Goal: Information Seeking & Learning: Learn about a topic

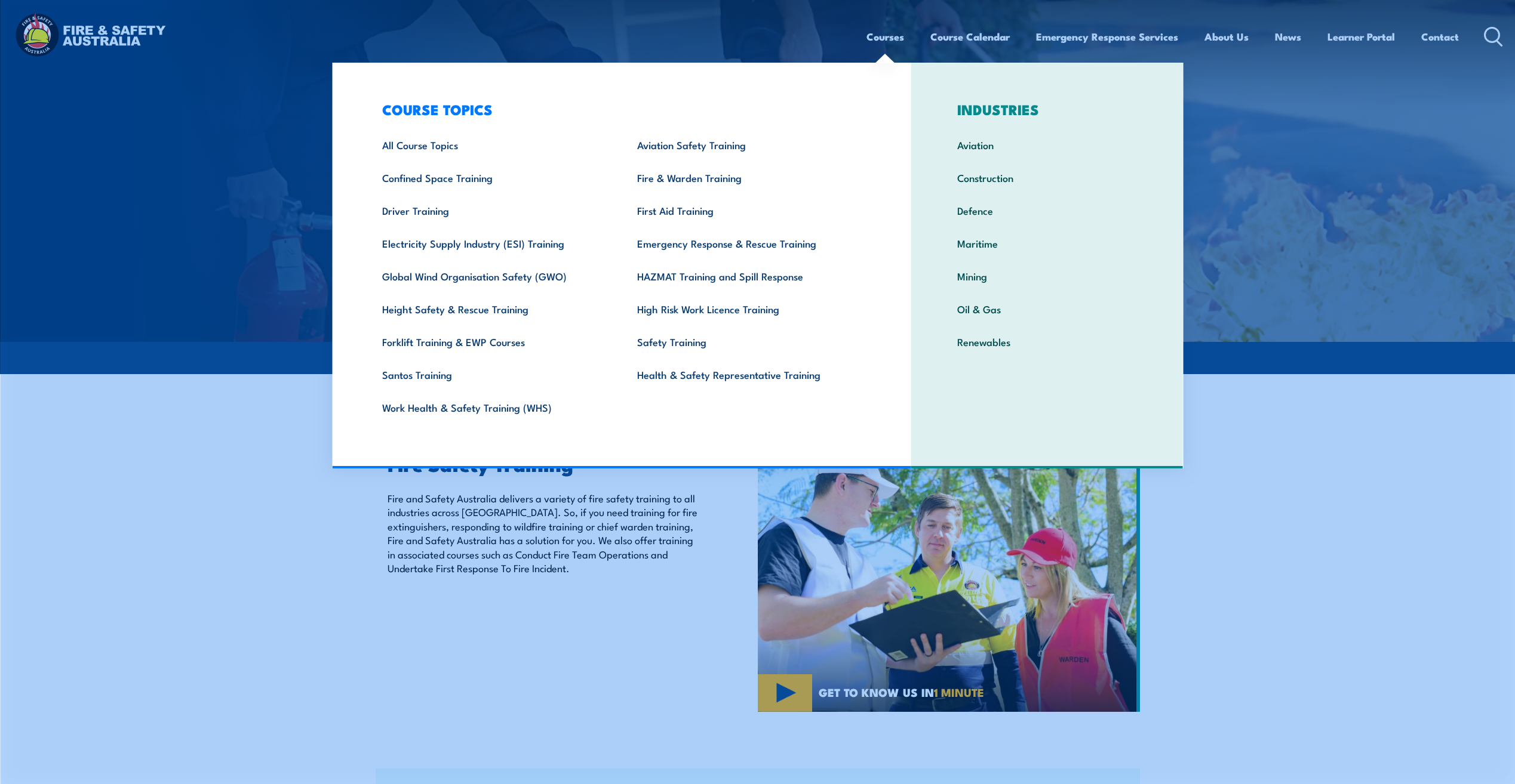
click at [885, 34] on link "Courses" at bounding box center [885, 37] width 37 height 32
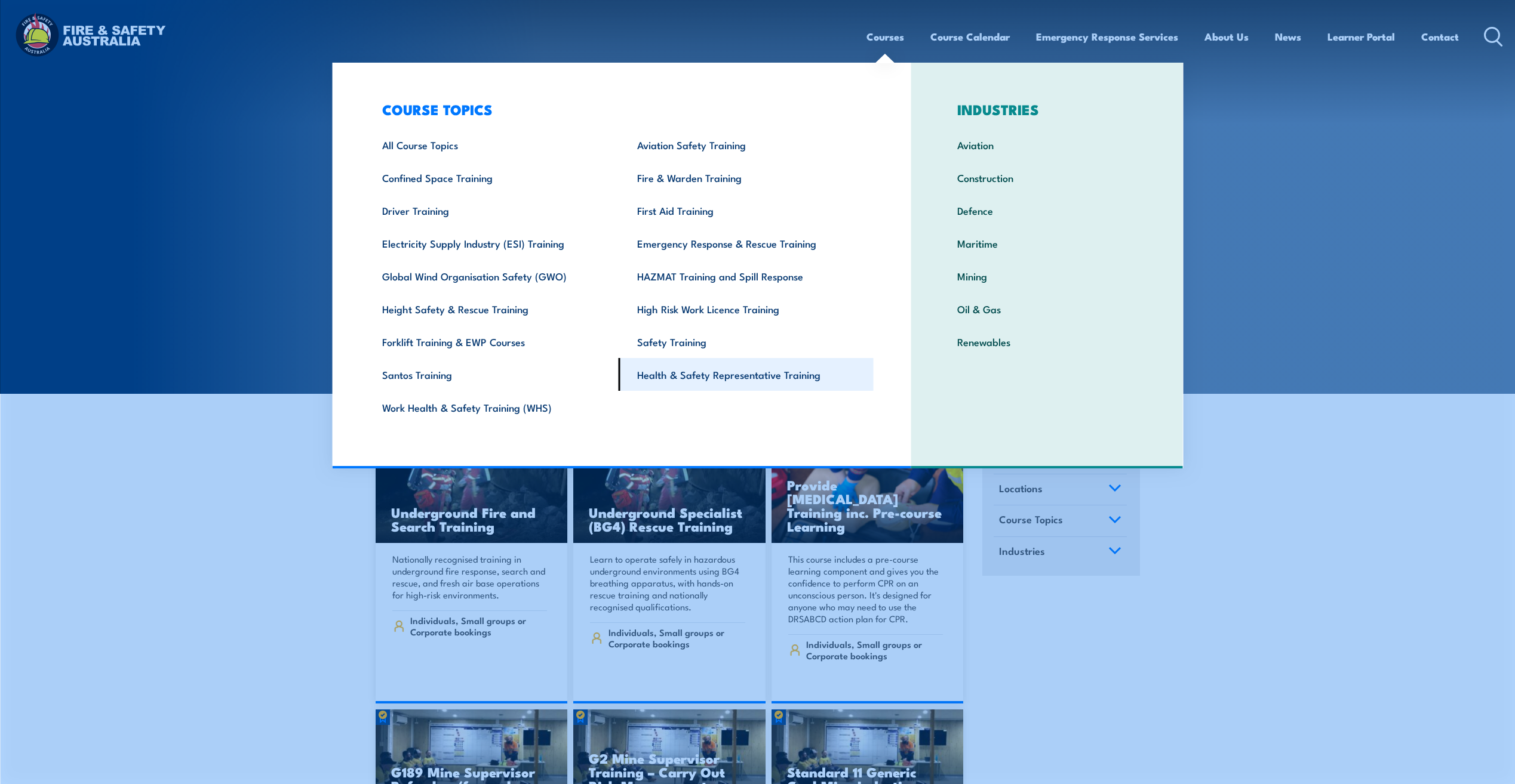
click at [688, 378] on link "Health & Safety Representative Training" at bounding box center [745, 374] width 255 height 33
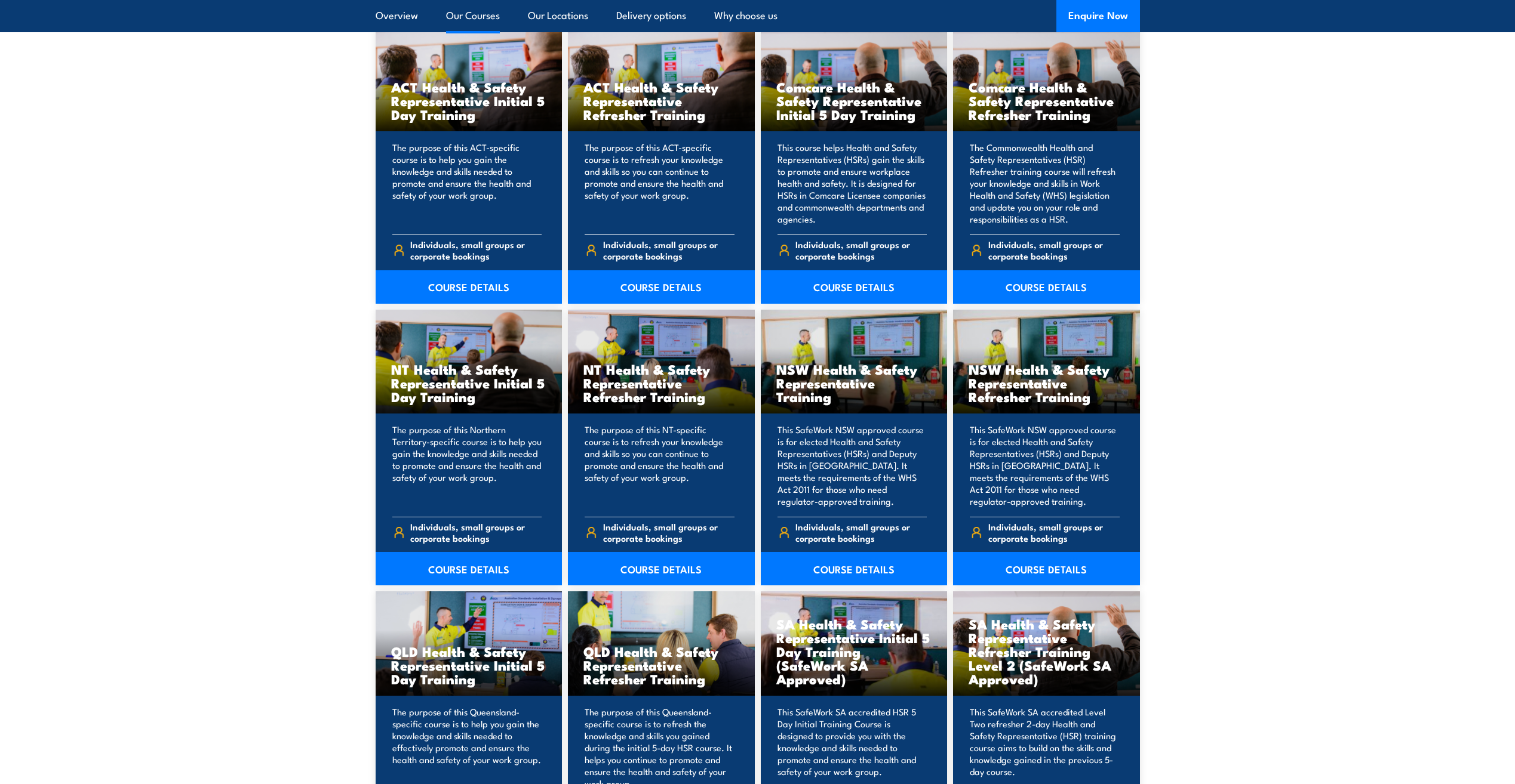
scroll to position [1014, 0]
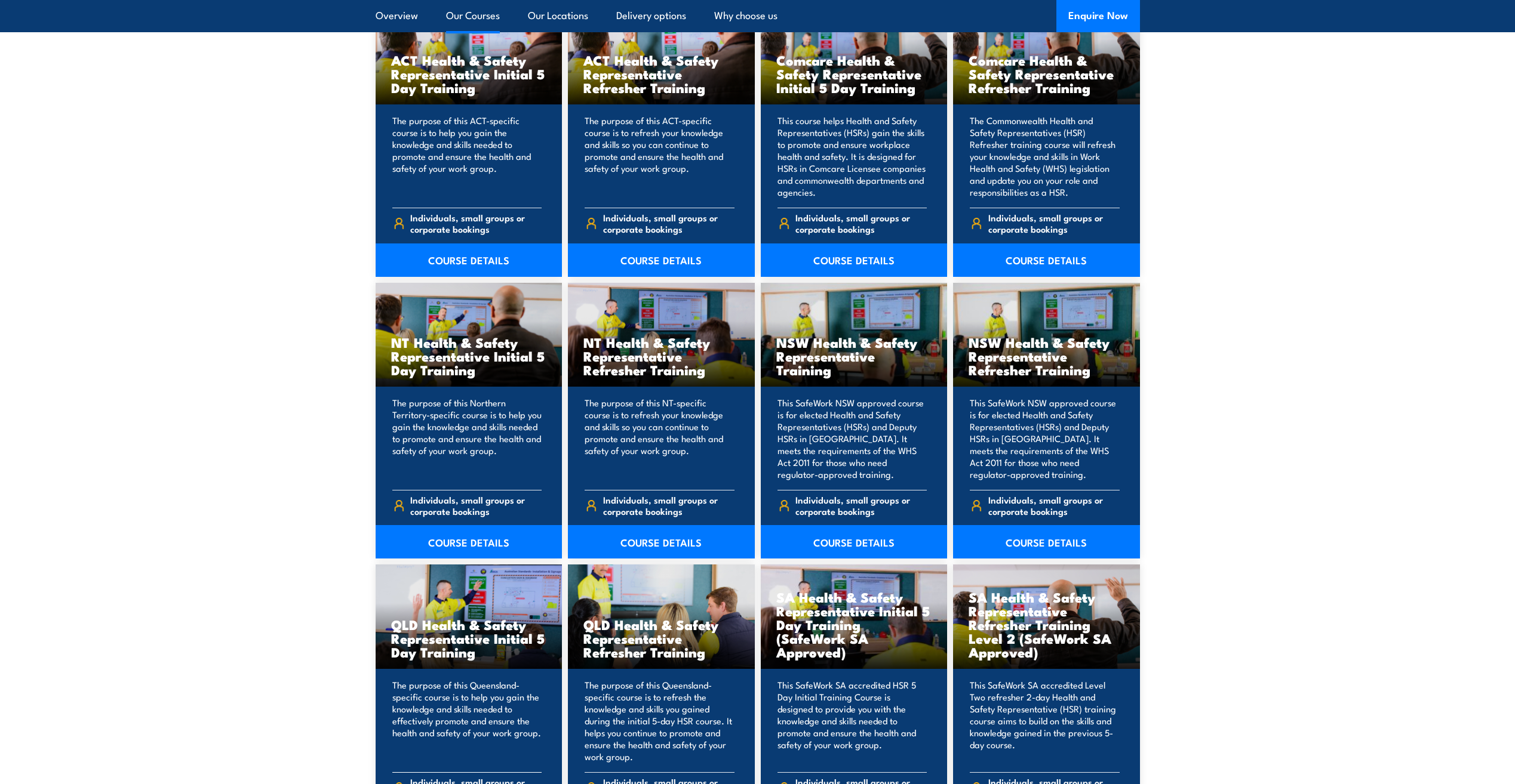
click at [460, 642] on h3 "QLD Health & Safety Representative Initial 5 Day Training" at bounding box center [469, 638] width 156 height 41
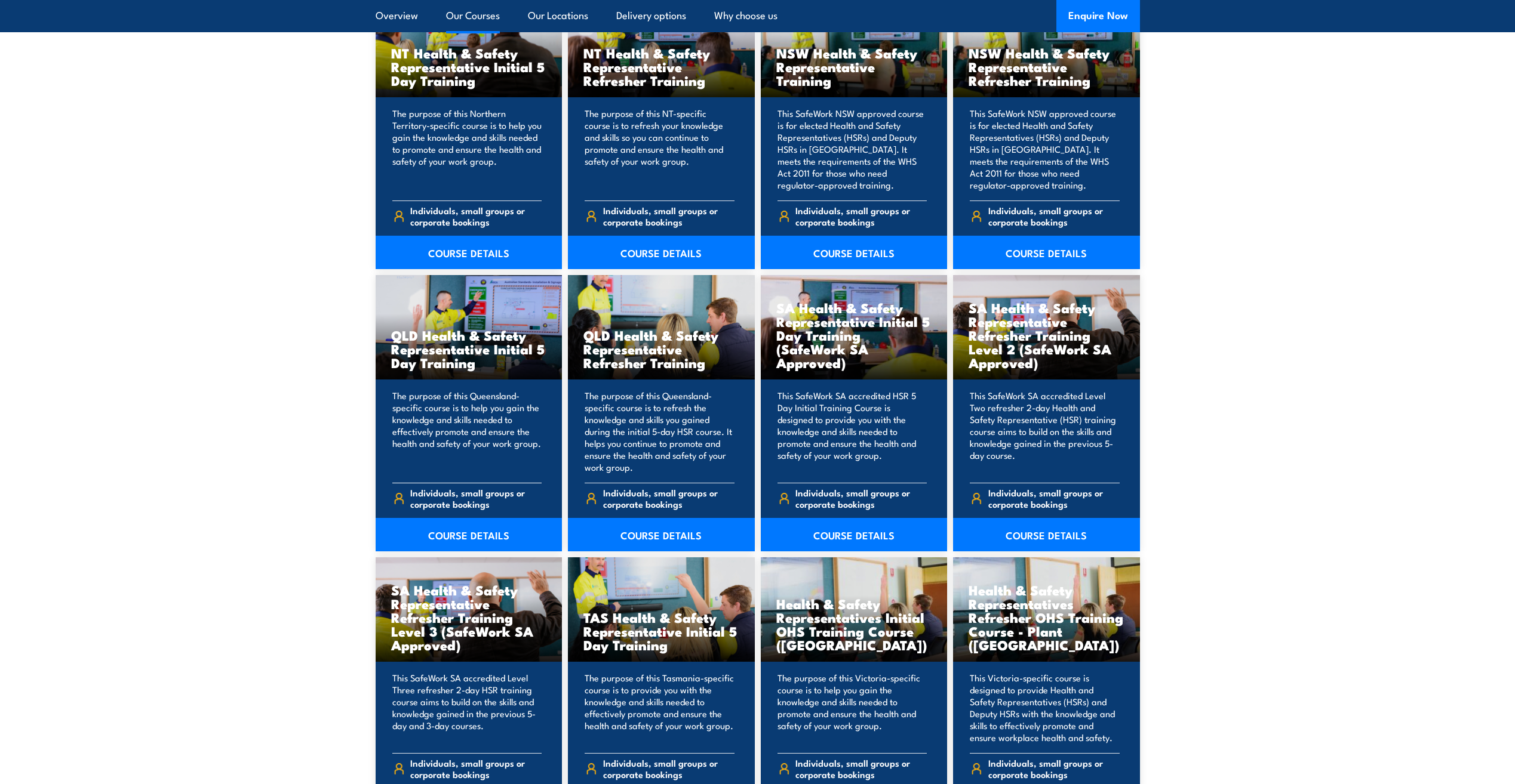
scroll to position [1313, 0]
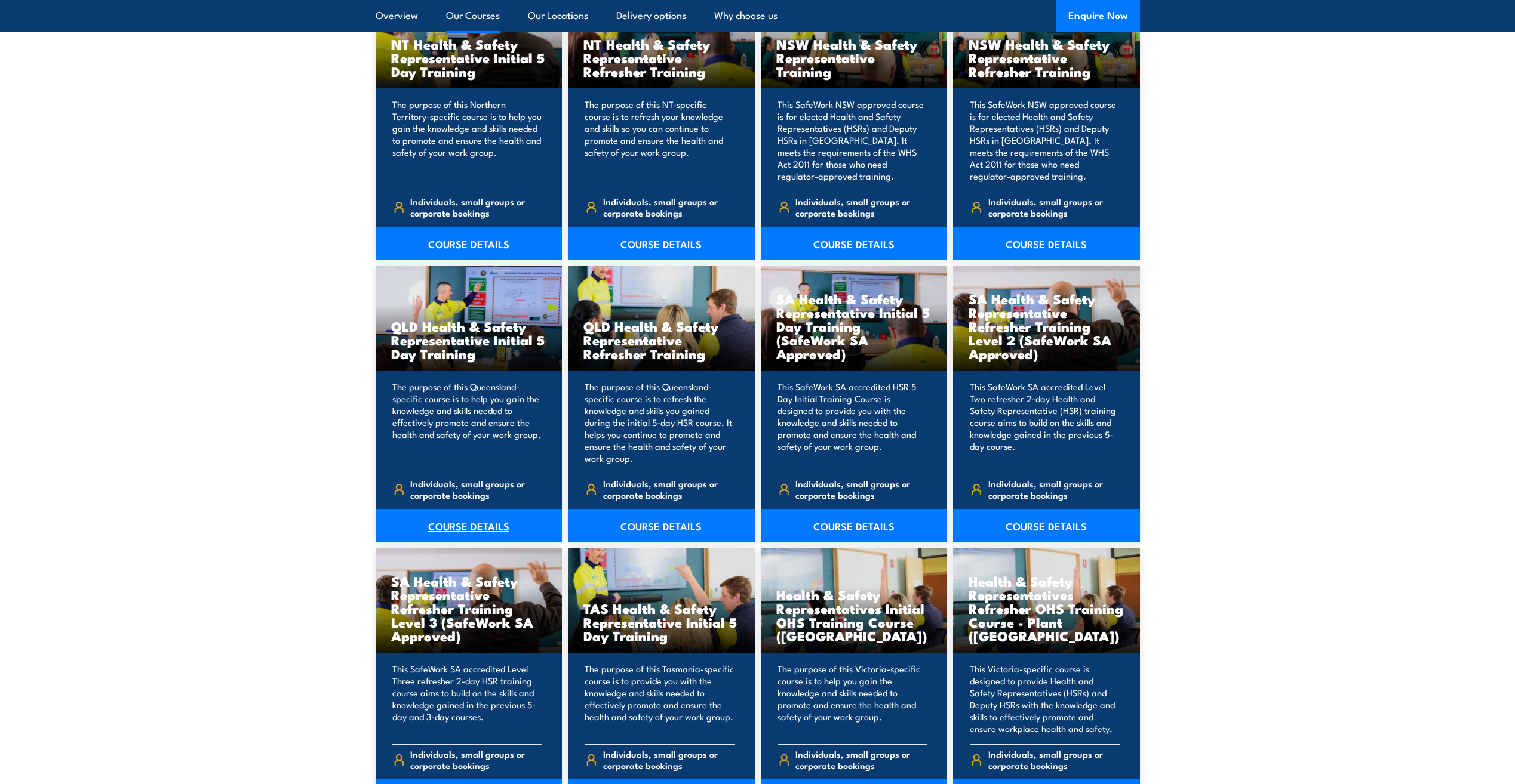
click at [447, 529] on link "COURSE DETAILS" at bounding box center [469, 525] width 187 height 33
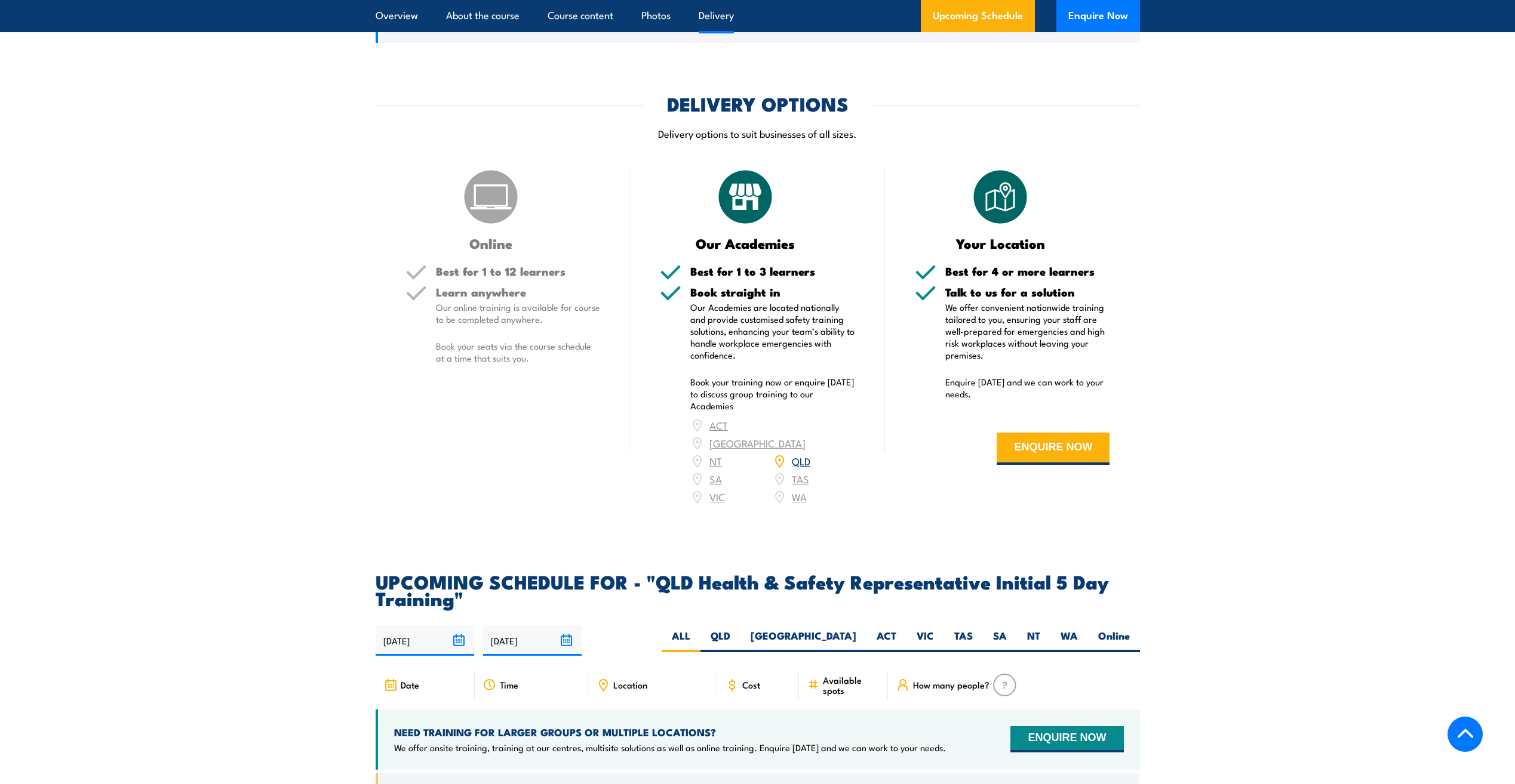
scroll to position [1790, 0]
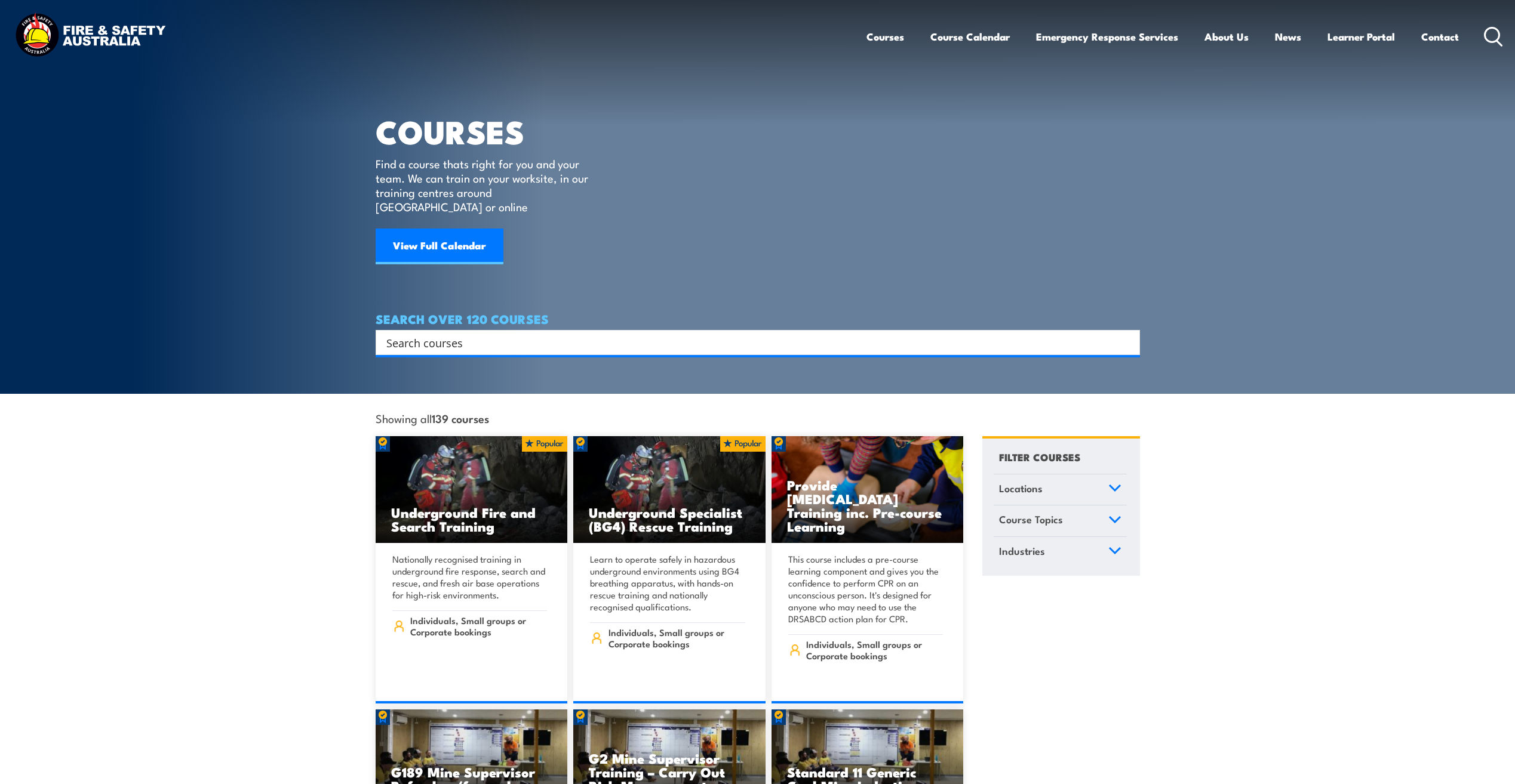
click at [511, 333] on input "Search input" at bounding box center [750, 342] width 727 height 18
type input "k"
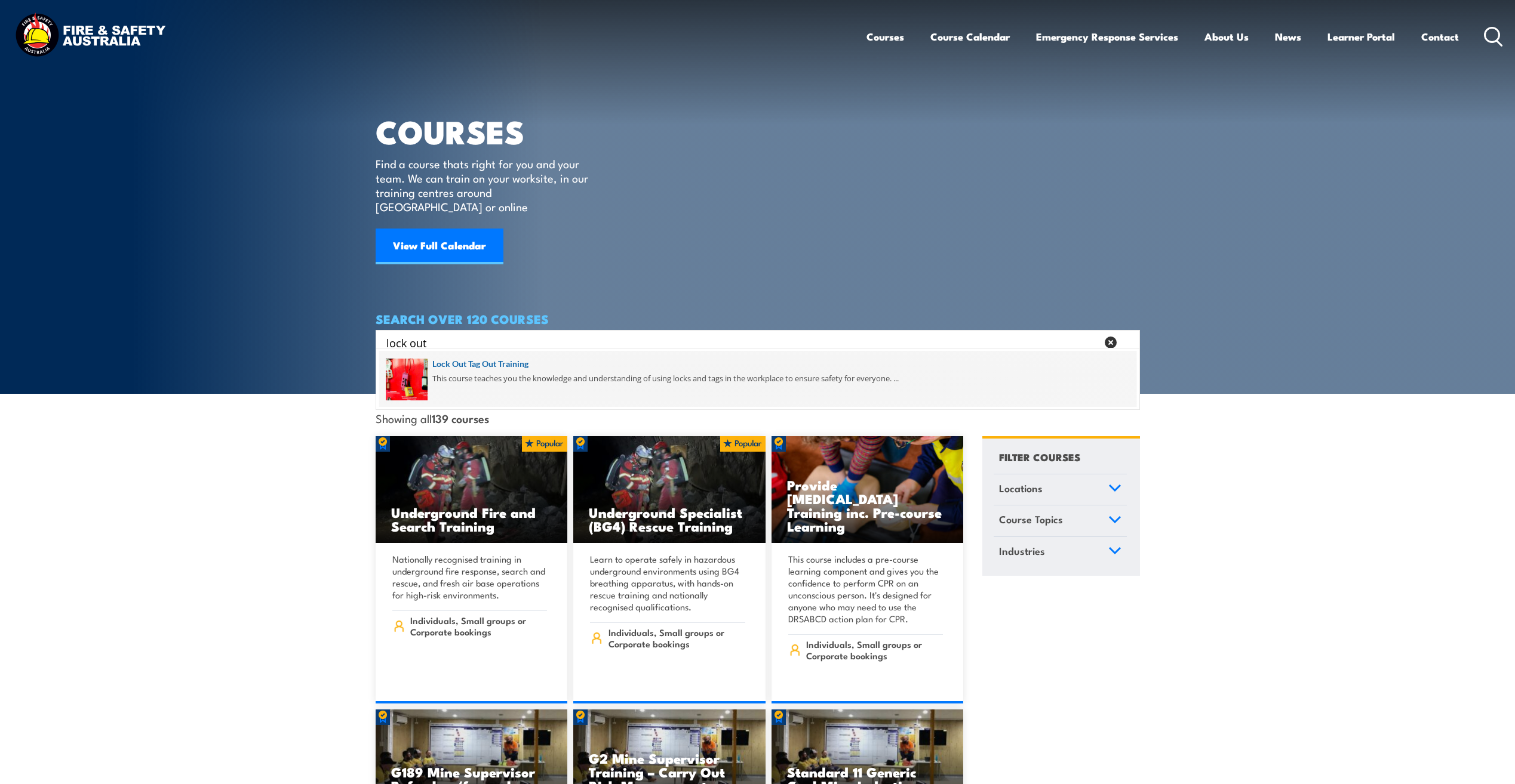
type input "lock out"
click at [504, 360] on span at bounding box center [758, 378] width 757 height 56
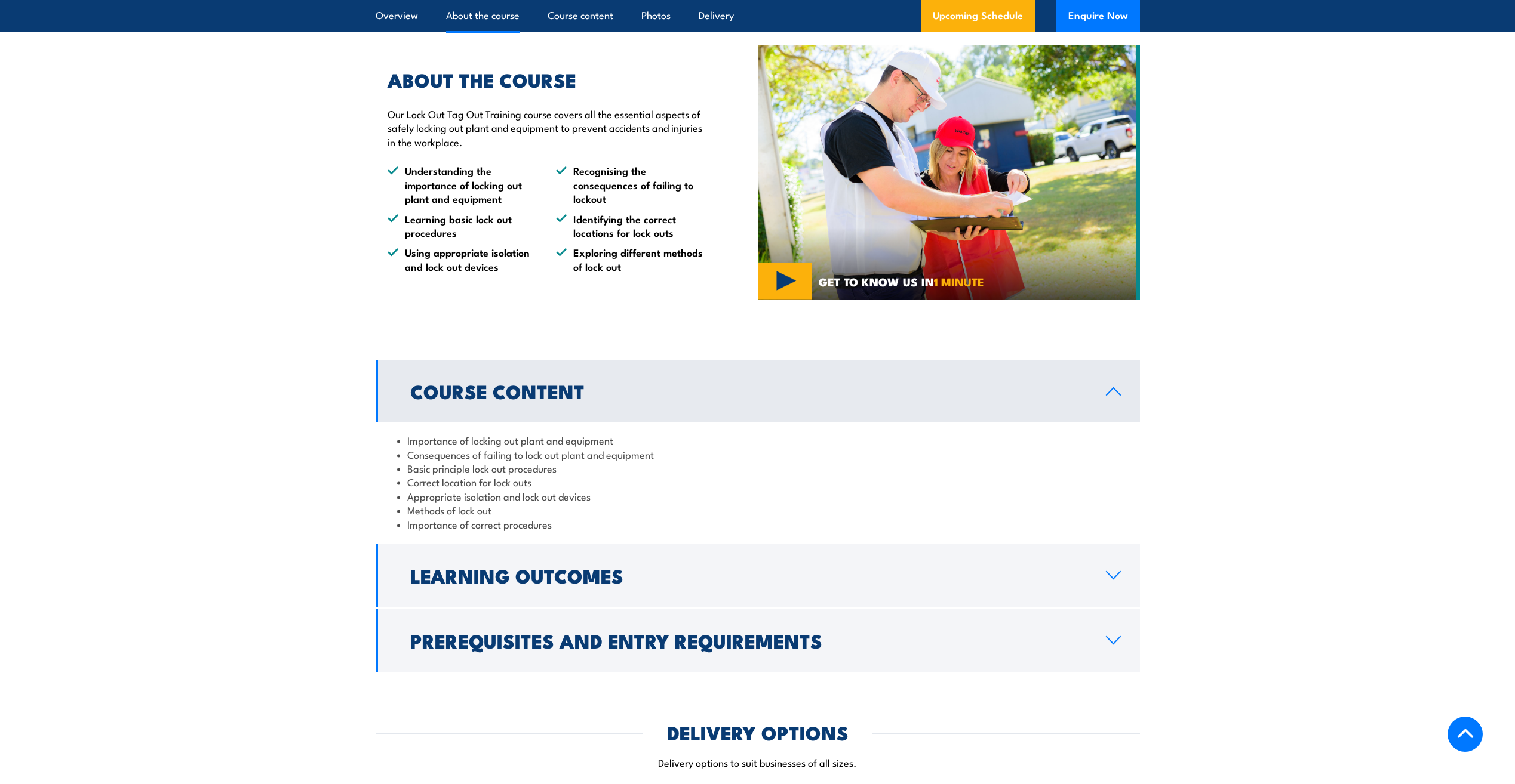
scroll to position [1134, 0]
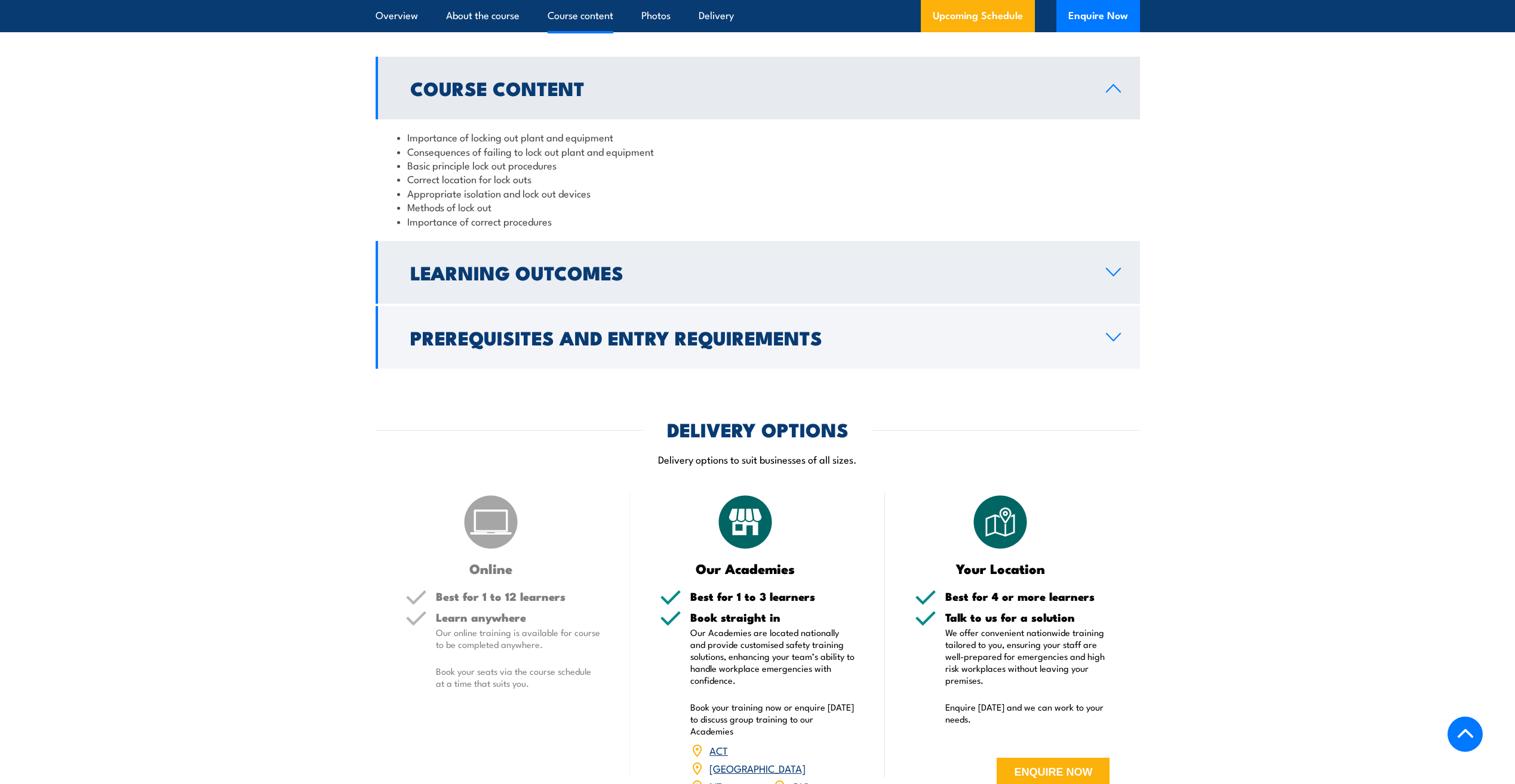
click at [660, 272] on h2 "Learning Outcomes" at bounding box center [748, 272] width 676 height 17
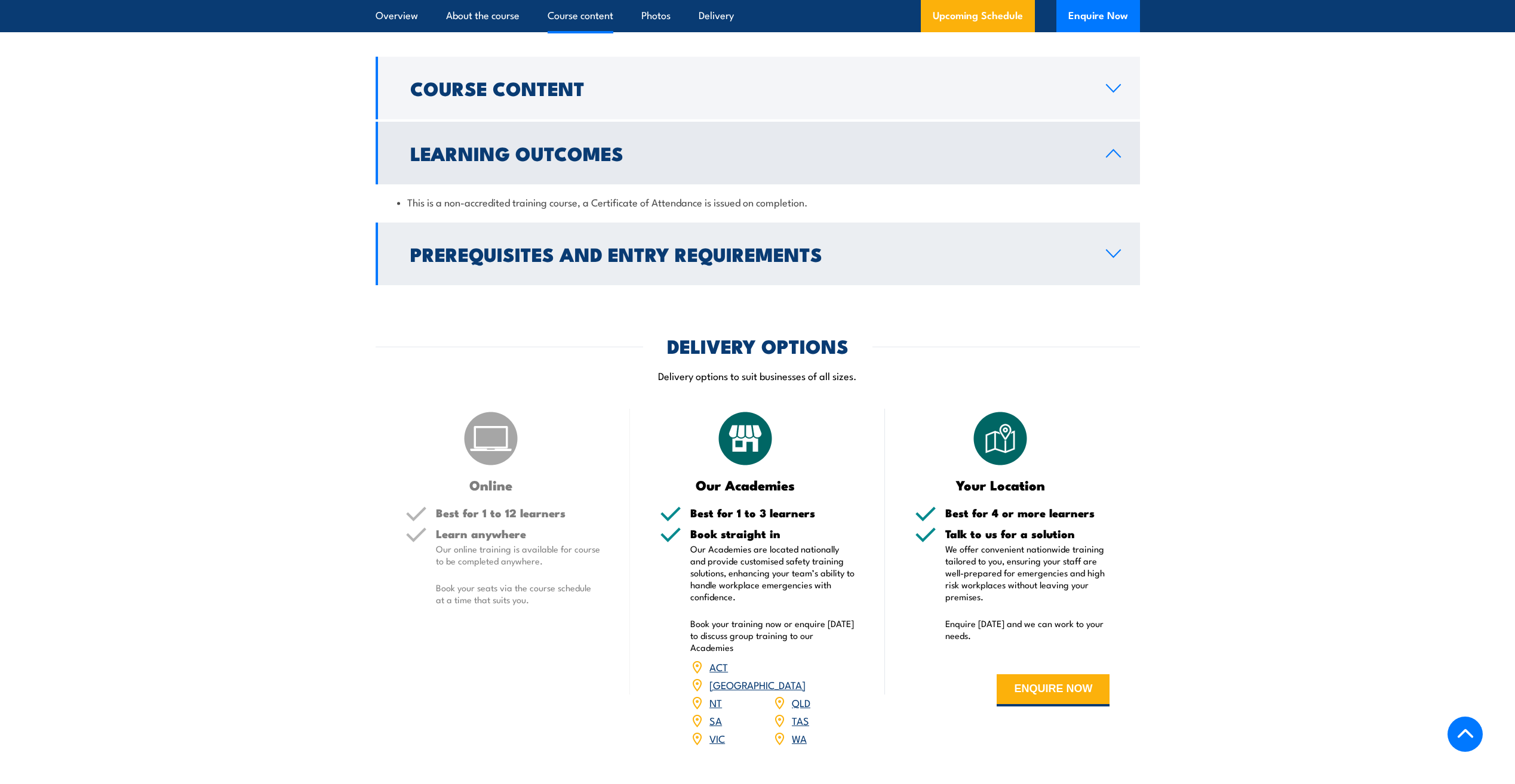
click at [661, 262] on h2 "Prerequisites and Entry Requirements" at bounding box center [748, 254] width 676 height 17
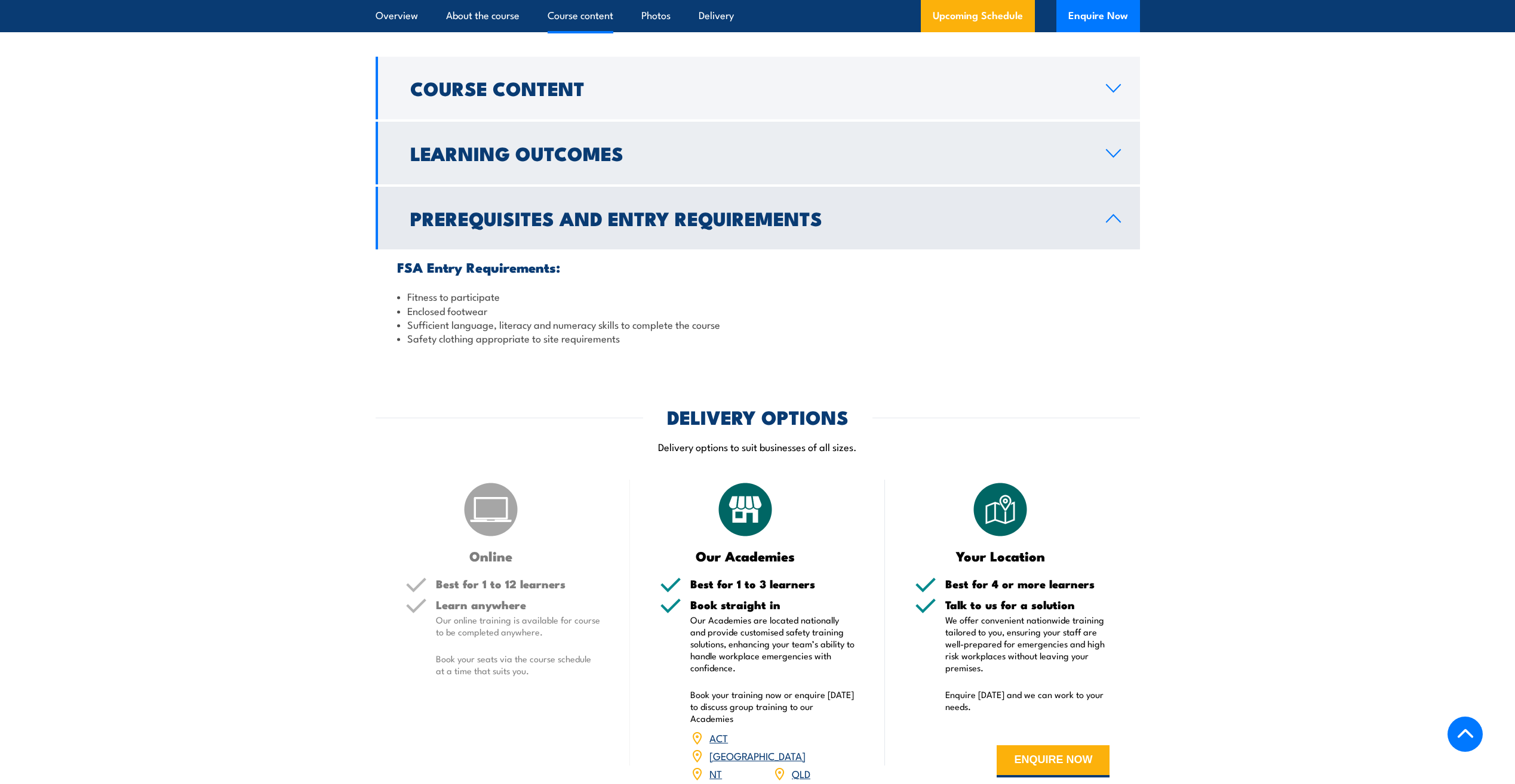
click at [682, 164] on link "Learning Outcomes" at bounding box center [758, 153] width 764 height 63
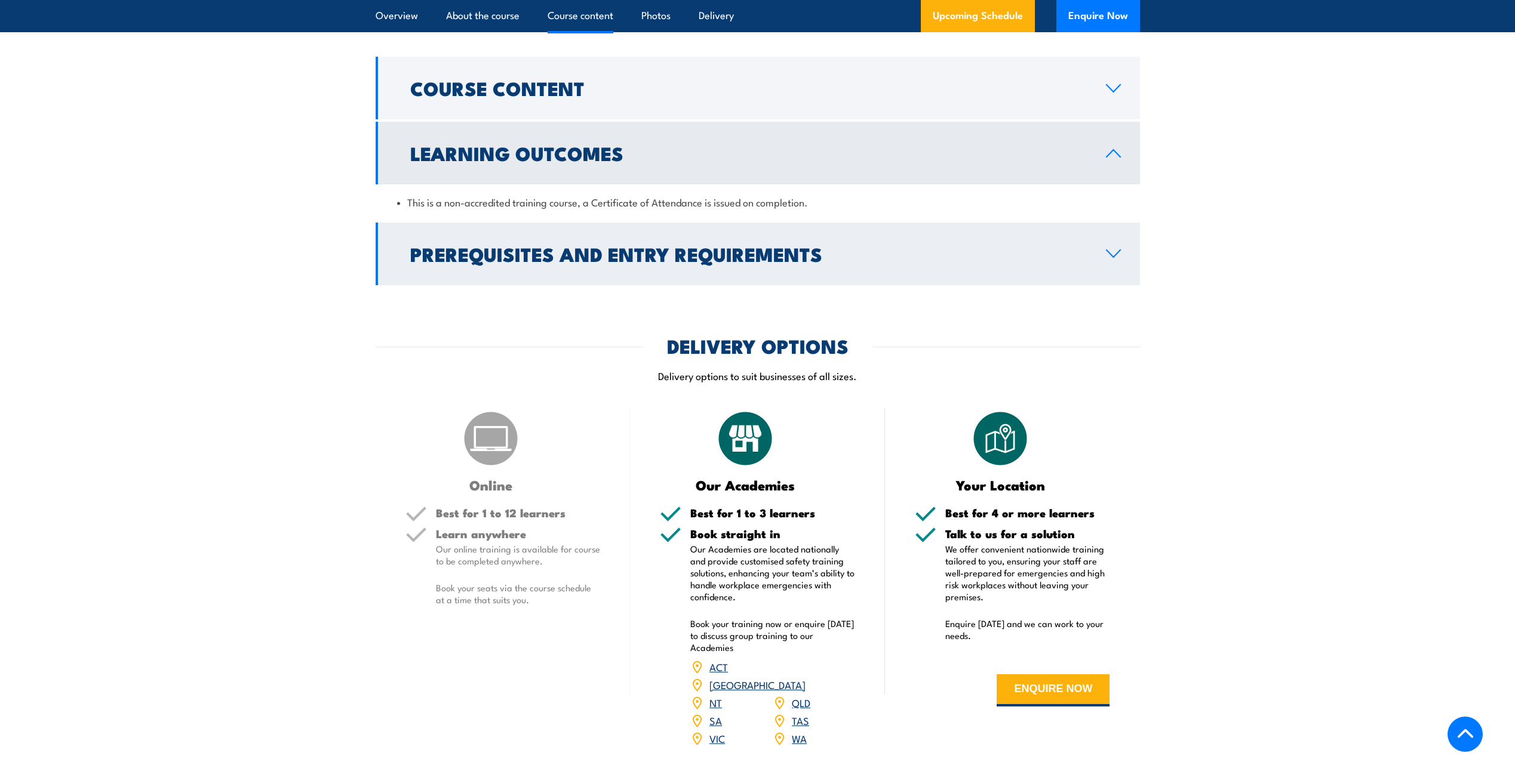
click at [679, 252] on h2 "Prerequisites and Entry Requirements" at bounding box center [748, 254] width 676 height 17
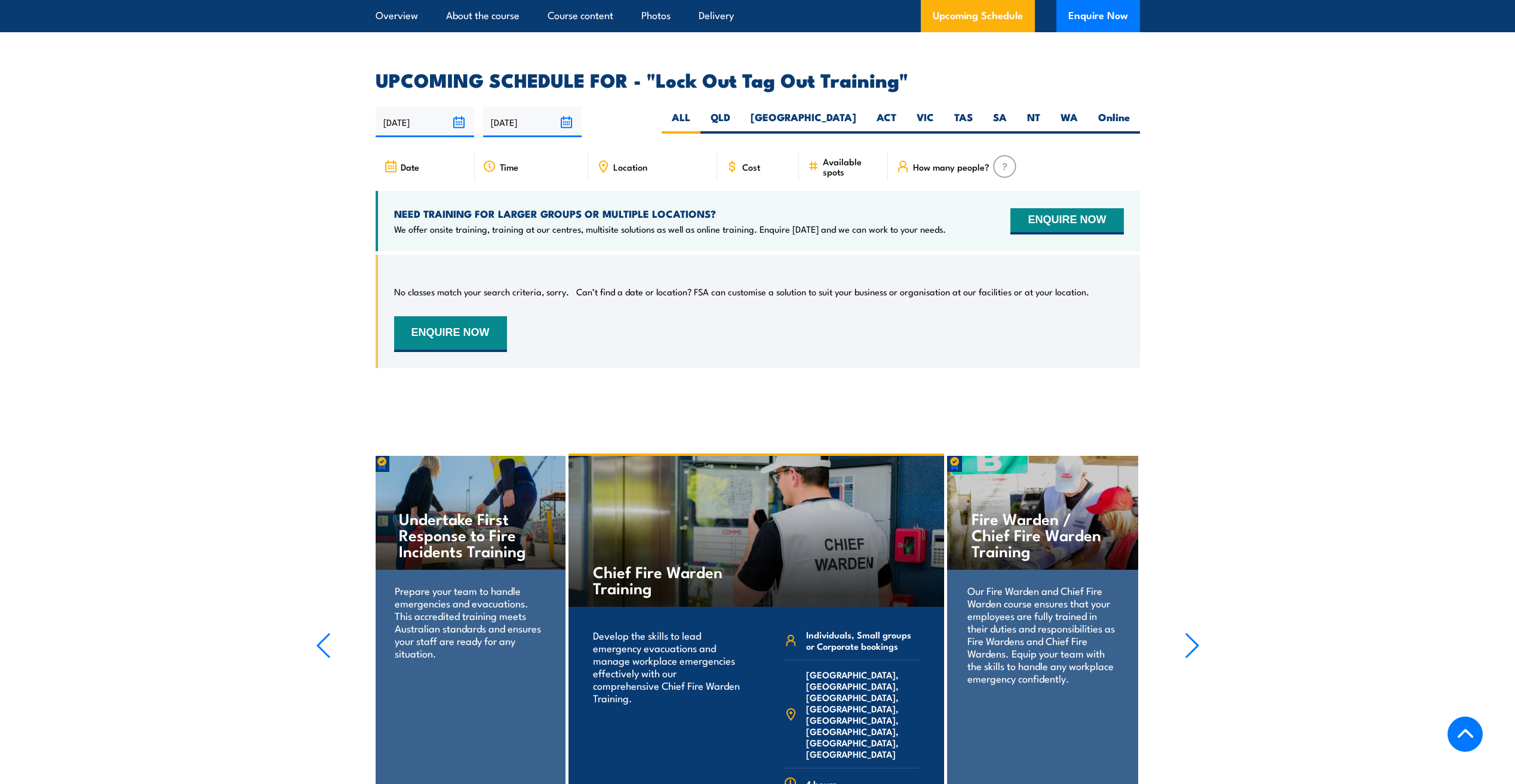
scroll to position [1969, 0]
